Goal: Task Accomplishment & Management: Use online tool/utility

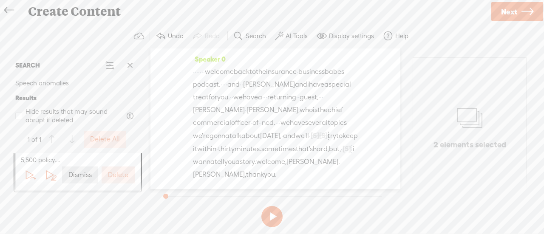
click at [295, 37] on label "AI Tools" at bounding box center [297, 36] width 22 height 9
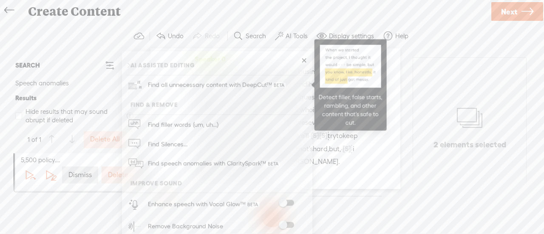
click at [228, 84] on span "Find all unnecessary content with DeepCut™" at bounding box center [217, 85] width 144 height 20
click at [325, 78] on span "babes" at bounding box center [335, 71] width 20 height 13
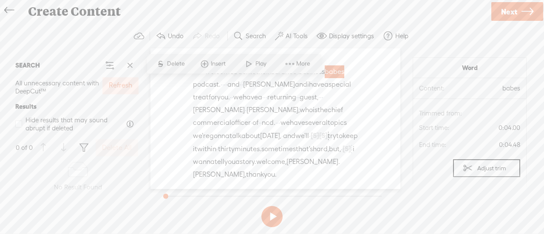
click at [126, 84] on label "Refresh" at bounding box center [120, 85] width 23 height 9
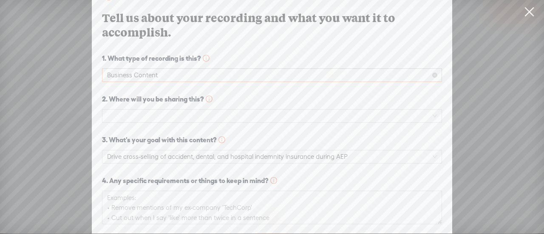
click at [137, 71] on span "Business Content" at bounding box center [272, 75] width 330 height 13
click at [99, 81] on span "📚 Keep the key lessons while removing tangents" at bounding box center [99, 81] width 0 height 0
click at [149, 112] on span at bounding box center [272, 116] width 330 height 13
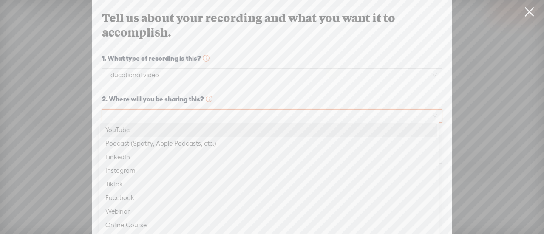
click at [132, 140] on div "Podcast (Spotify, Apple Podcasts, etc.)" at bounding box center [268, 144] width 326 height 10
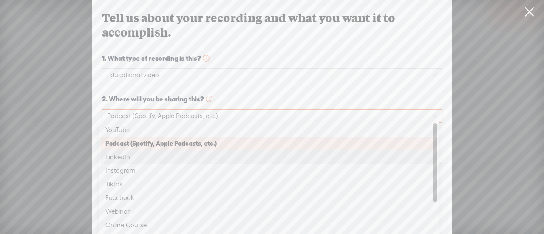
click at [279, 95] on span "2. Where will you be sharing this?" at bounding box center [272, 99] width 340 height 10
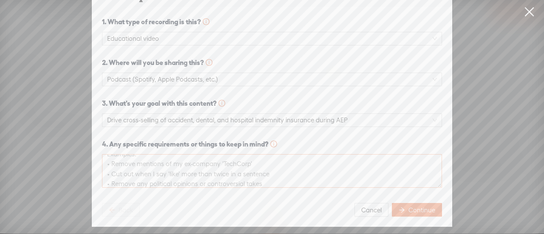
scroll to position [10, 0]
click at [406, 203] on button "Continue" at bounding box center [417, 210] width 50 height 14
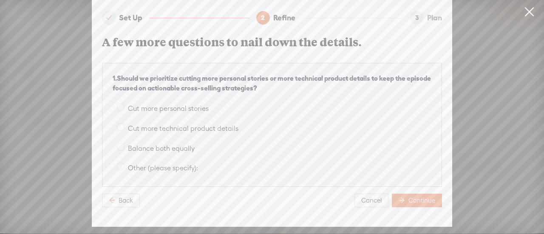
scroll to position [0, 0]
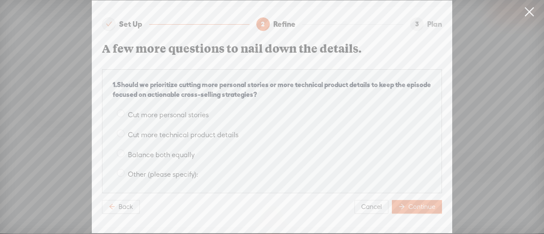
click at [118, 138] on div "Cut more technical product details" at bounding box center [272, 135] width 319 height 17
click at [118, 150] on span at bounding box center [121, 154] width 8 height 8
click at [118, 150] on input "Balance both equally" at bounding box center [121, 154] width 8 height 8
radio input "true"
click at [410, 203] on span "Continue" at bounding box center [421, 207] width 27 height 9
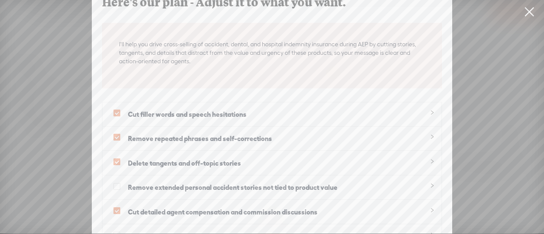
scroll to position [55, 0]
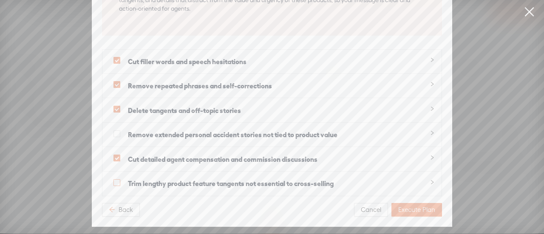
click at [113, 179] on span at bounding box center [116, 182] width 7 height 7
click at [113, 179] on input "checkbox" at bounding box center [116, 182] width 7 height 7
checkbox input "true"
click at [411, 206] on span "Execute Plan" at bounding box center [416, 210] width 37 height 9
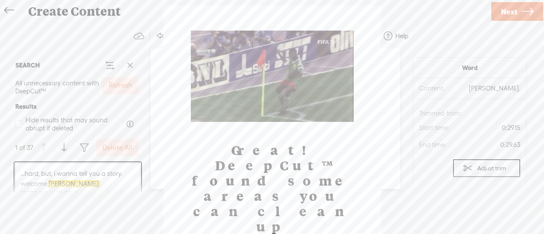
click at [272, 207] on div at bounding box center [272, 117] width 544 height 234
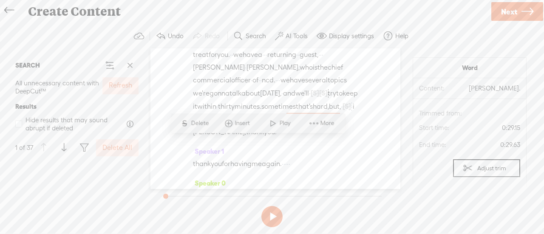
scroll to position [170, 0]
click at [114, 145] on label "Delete All" at bounding box center [117, 148] width 30 height 9
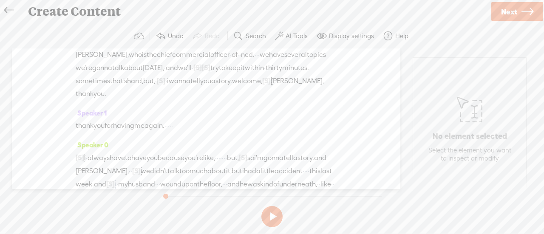
click at [289, 37] on label "AI Tools" at bounding box center [297, 36] width 22 height 9
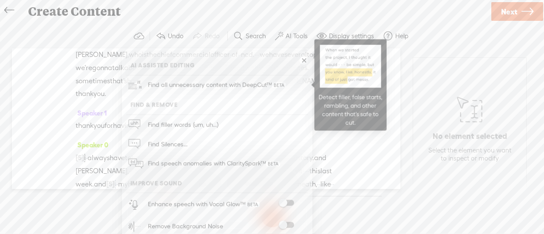
click at [197, 124] on span "Find filler words (um, uh...)" at bounding box center [183, 124] width 77 height 19
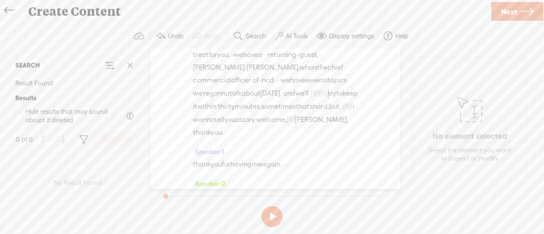
click at [290, 31] on button "AI Tools" at bounding box center [293, 36] width 42 height 17
click at [290, 32] on label "AI Tools" at bounding box center [297, 36] width 22 height 9
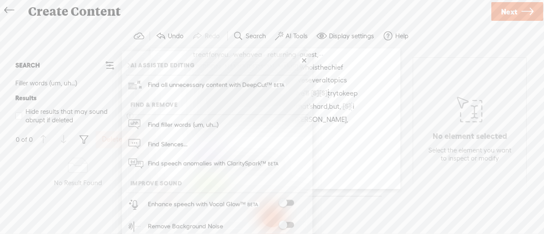
click at [184, 159] on span "Find speech anomalies with ClaritySpark™" at bounding box center [214, 164] width 138 height 20
click at [184, 164] on div "Speaker 0 · · · · · · · welcome back to the insurance · business babes podcast.…" at bounding box center [275, 118] width 250 height 141
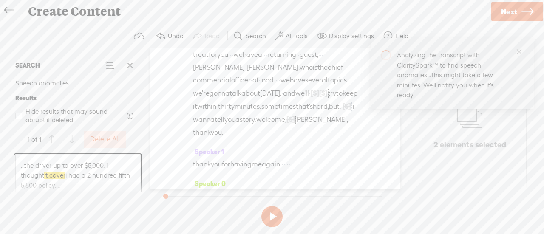
click at [101, 141] on label "Delete All" at bounding box center [105, 139] width 30 height 9
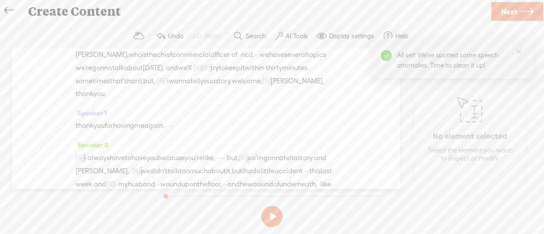
click at [294, 40] on button "AI Tools" at bounding box center [293, 36] width 42 height 17
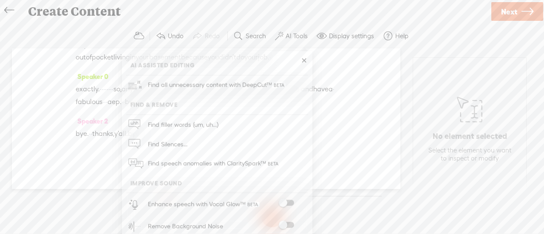
drag, startPoint x: 35, startPoint y: 102, endPoint x: 356, endPoint y: 92, distance: 321.5
click at [35, 101] on div "Speaker 0 · · · · · · · welcome back to the insurance · business babes podcast.…" at bounding box center [206, 118] width 388 height 141
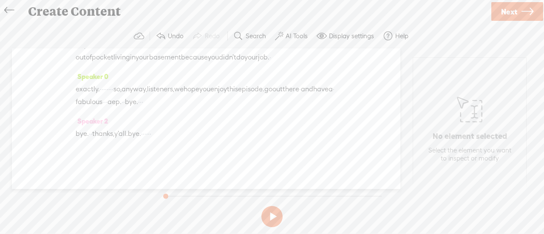
click at [60, 50] on span at bounding box center [59, 50] width 13 height 15
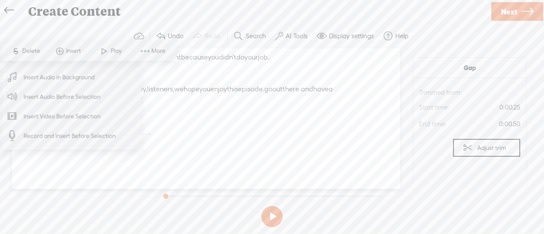
scroll to position [0, 0]
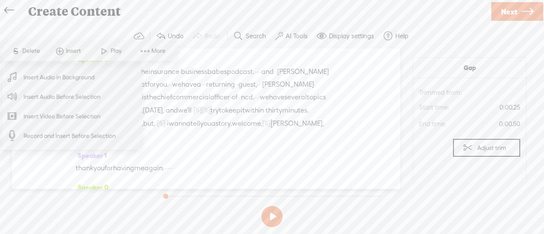
click at [69, 98] on span "Insert Audio Before Selection" at bounding box center [62, 96] width 111 height 19
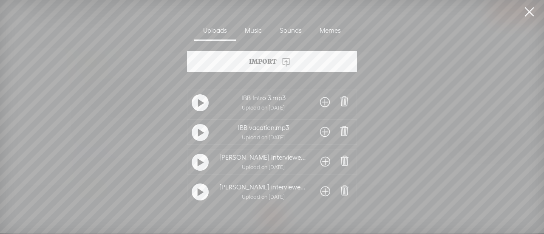
click at [322, 100] on span at bounding box center [325, 103] width 10 height 14
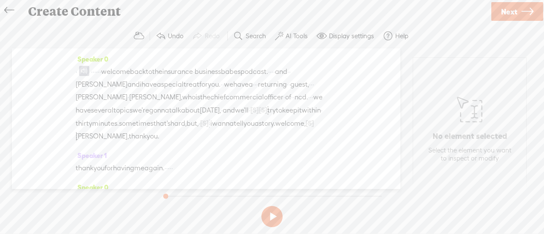
click at [128, 96] on span "[PERSON_NAME]" at bounding box center [102, 97] width 52 height 13
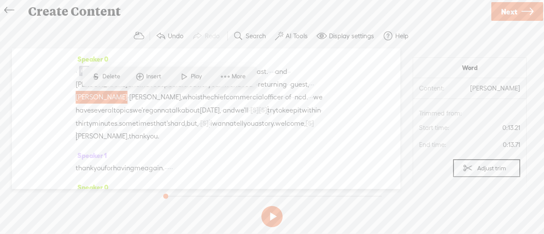
click at [128, 99] on span "[PERSON_NAME]" at bounding box center [102, 97] width 52 height 13
click at [128, 95] on span "[PERSON_NAME]" at bounding box center [102, 97] width 52 height 13
click at [128, 97] on span "[PERSON_NAME]" at bounding box center [102, 97] width 52 height 13
click at [356, 113] on div "Speaker 0 · · · · · · · welcome back to the insurance · business babes podcast.…" at bounding box center [206, 118] width 388 height 141
click at [129, 130] on span "[PERSON_NAME]," at bounding box center [102, 136] width 53 height 13
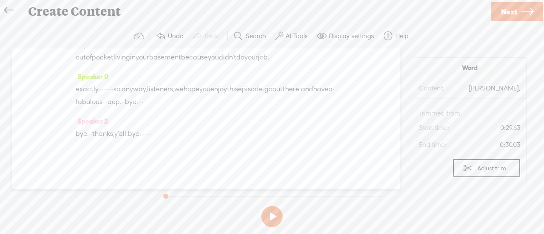
scroll to position [15660, 0]
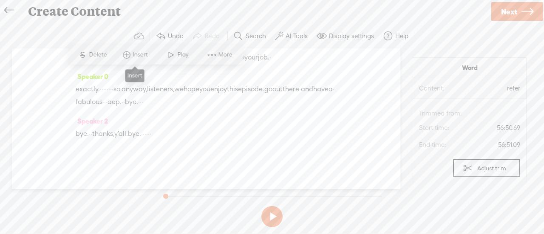
click at [138, 53] on span "Insert" at bounding box center [141, 55] width 17 height 9
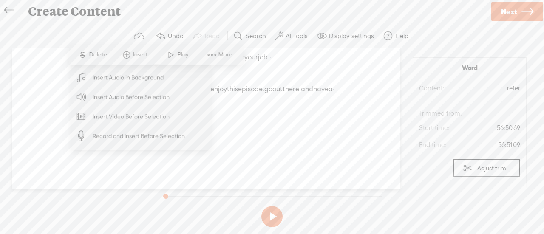
click at [150, 77] on span "Insert Audio in Background" at bounding box center [128, 77] width 105 height 19
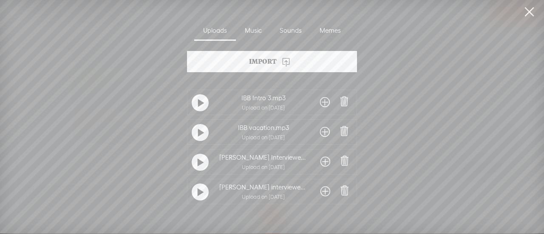
click at [395, 208] on div "No Audio Uploaded IBB Intro 3.mp3 Upload on [DATE] IBB vacation.mp3 Upload on […" at bounding box center [272, 143] width 255 height 132
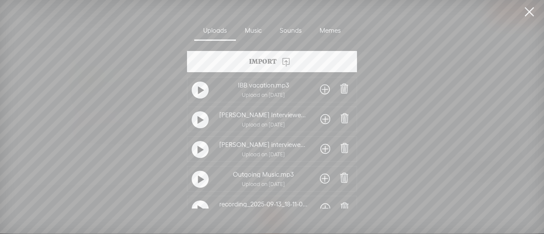
scroll to position [85, 0]
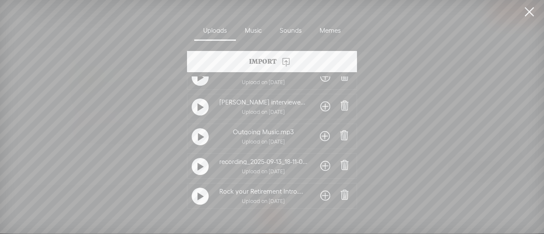
click at [323, 134] on span at bounding box center [325, 137] width 10 height 14
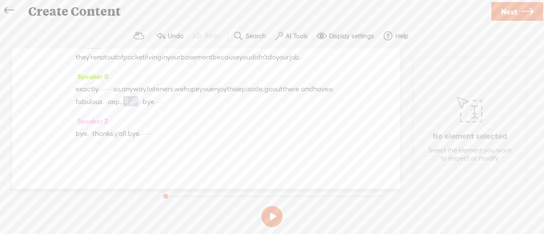
scroll to position [15682, 0]
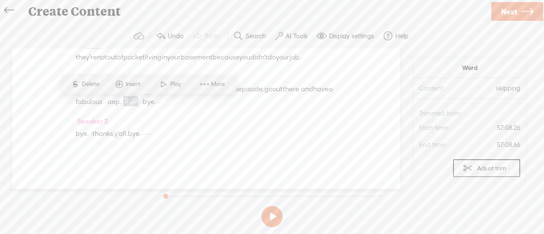
click at [173, 85] on span "Play" at bounding box center [176, 84] width 13 height 9
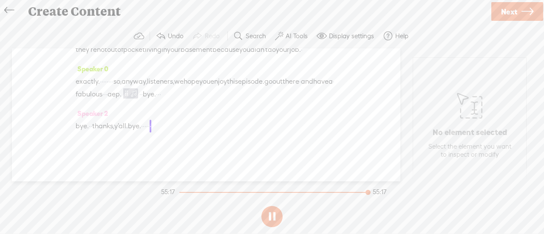
scroll to position [15698, 0]
click at [520, 12] on link "Next" at bounding box center [517, 11] width 52 height 19
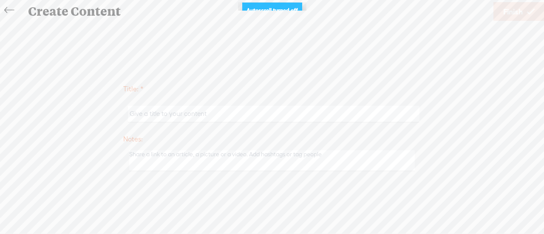
scroll to position [0, 0]
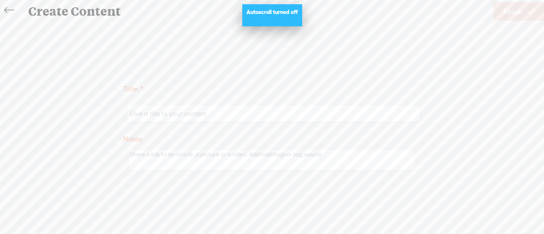
click at [207, 116] on input "text" at bounding box center [273, 114] width 291 height 17
click at [205, 113] on input "text" at bounding box center [273, 114] width 291 height 17
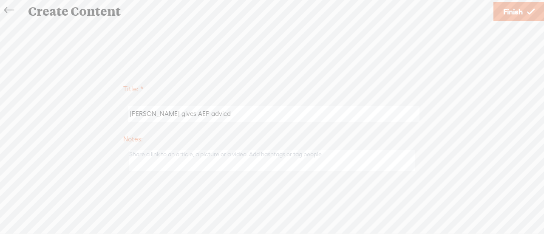
click at [207, 115] on input "[PERSON_NAME] gives AEP advicd" at bounding box center [273, 114] width 291 height 17
click at [205, 112] on input "[PERSON_NAME] gives AEP advicd" at bounding box center [273, 114] width 291 height 17
click at [205, 112] on input "[PERSON_NAME] gives AEP advic" at bounding box center [273, 114] width 291 height 17
type input "[PERSON_NAME] gives AEP advice"
click at [513, 17] on span "Finish" at bounding box center [513, 12] width 20 height 22
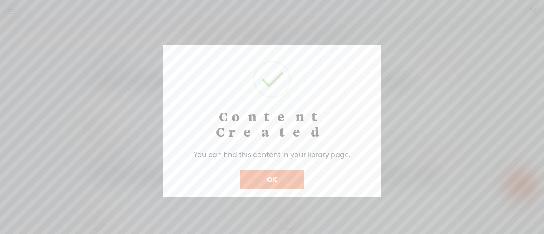
click at [283, 170] on button "OK" at bounding box center [272, 180] width 65 height 20
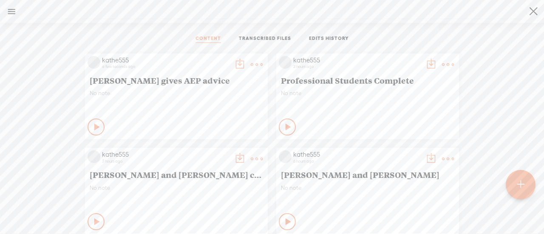
click at [251, 63] on t at bounding box center [257, 65] width 12 height 12
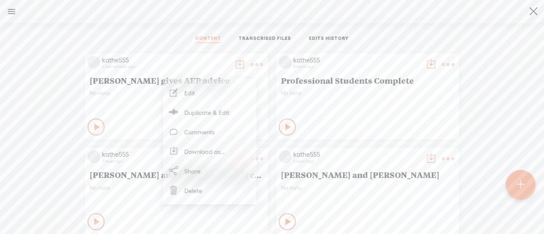
click at [207, 148] on link "Download as..." at bounding box center [209, 152] width 85 height 20
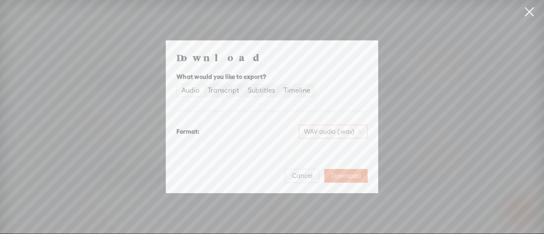
click at [326, 130] on span "WAV audio (.wav)" at bounding box center [333, 131] width 59 height 13
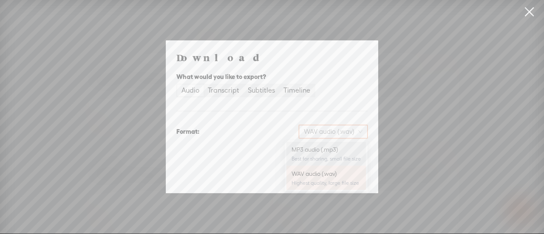
click at [311, 147] on div "MP3 audio (.mp3)" at bounding box center [326, 149] width 69 height 9
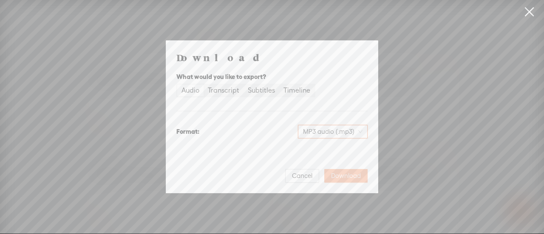
click at [342, 179] on span "Download" at bounding box center [346, 176] width 30 height 9
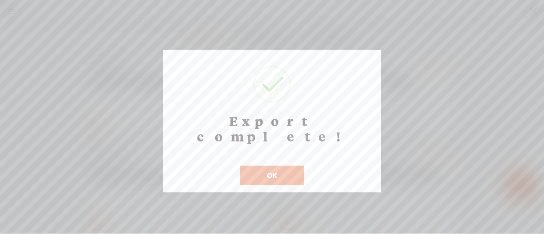
click at [267, 166] on button "OK" at bounding box center [272, 176] width 65 height 20
